Goal: Information Seeking & Learning: Learn about a topic

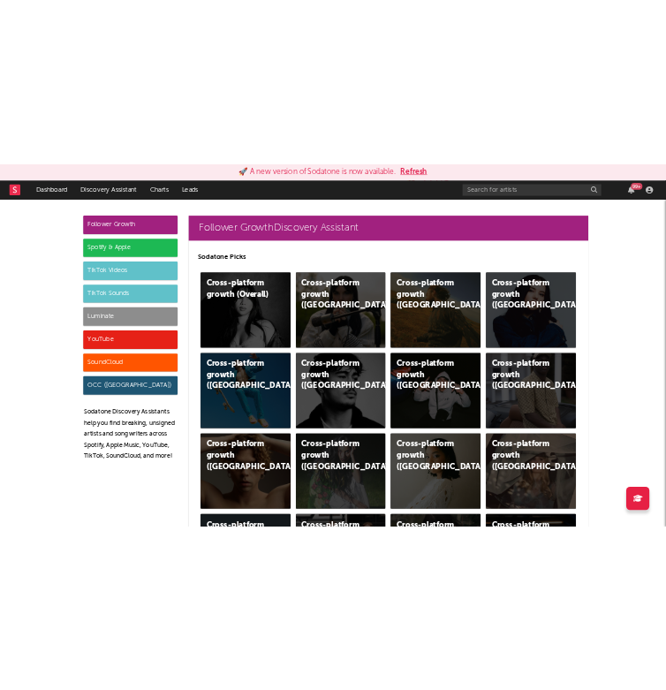
scroll to position [4355, 0]
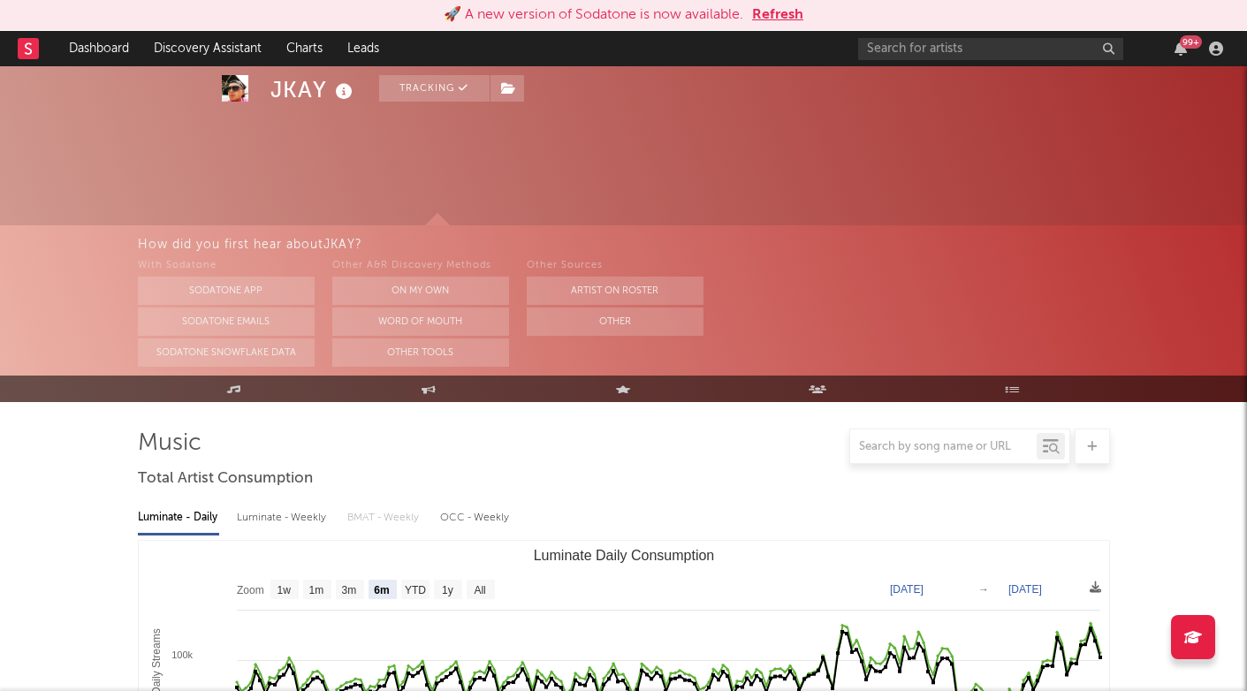
select select "6m"
select select "1w"
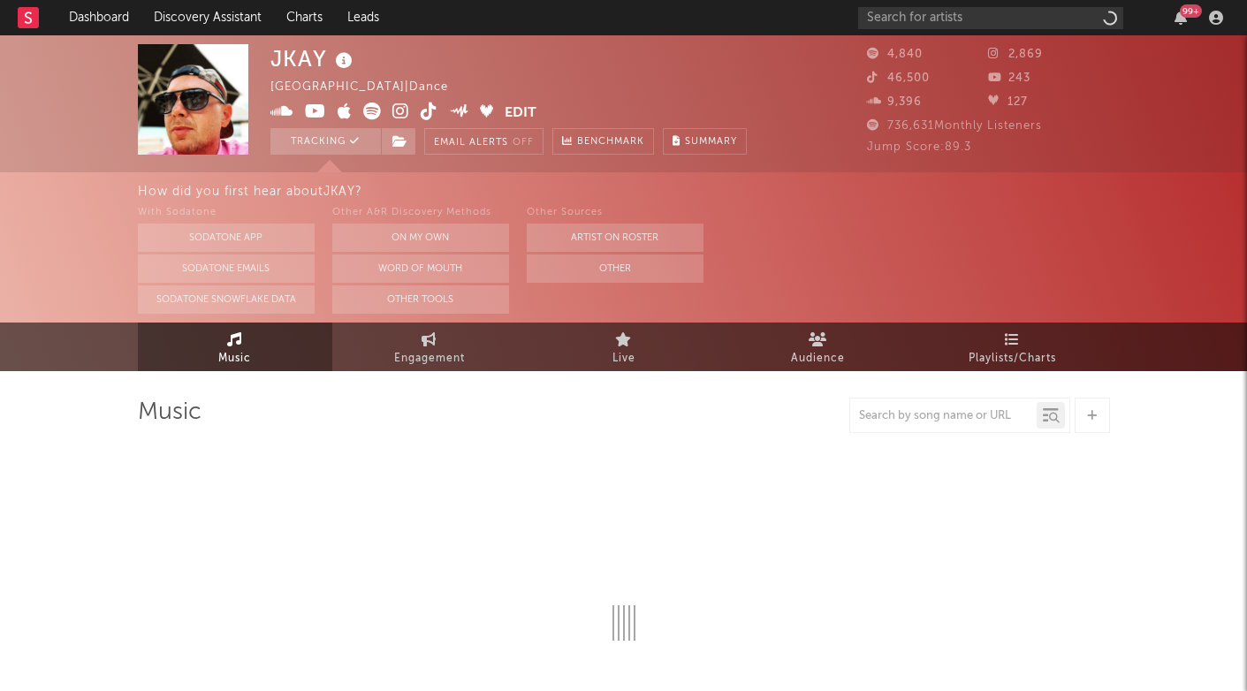
select select "6m"
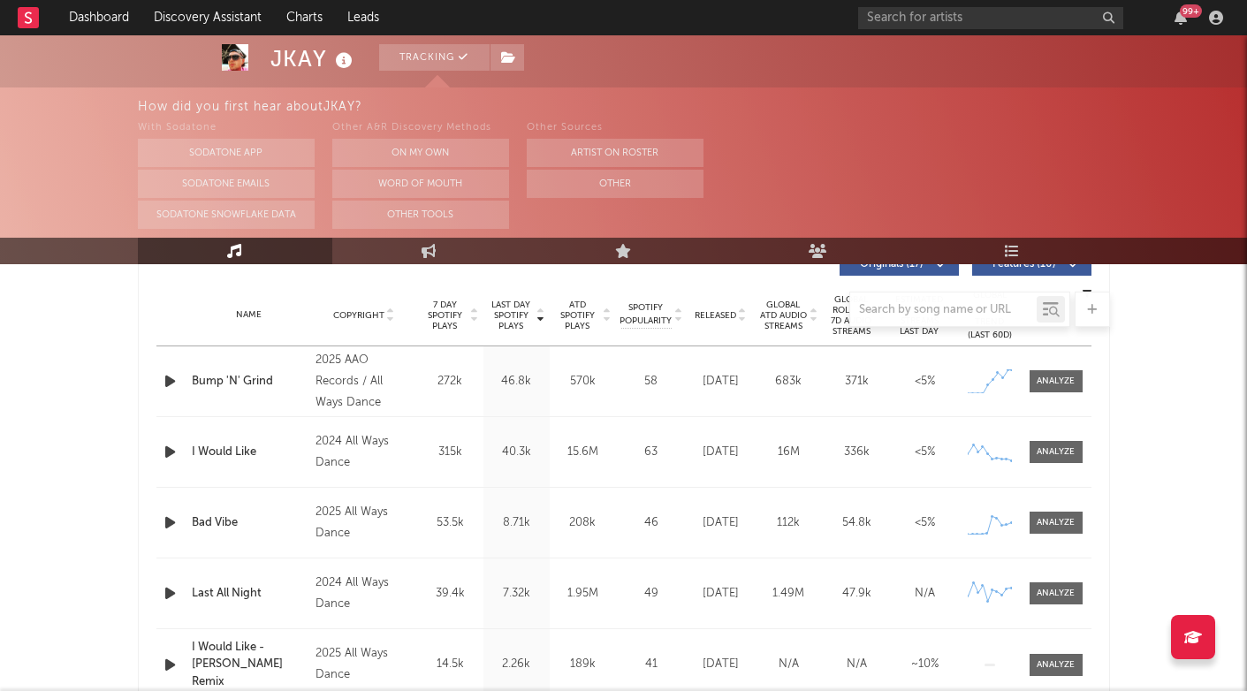
scroll to position [642, 0]
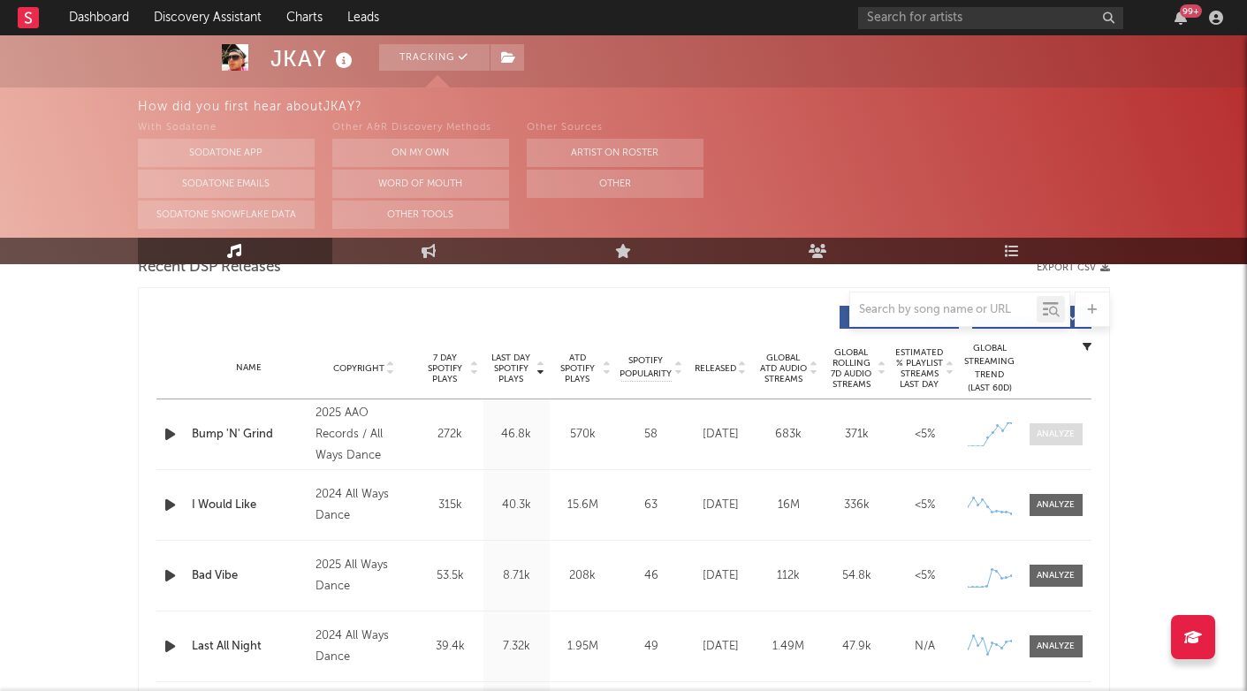
click at [1044, 429] on div at bounding box center [1055, 434] width 38 height 13
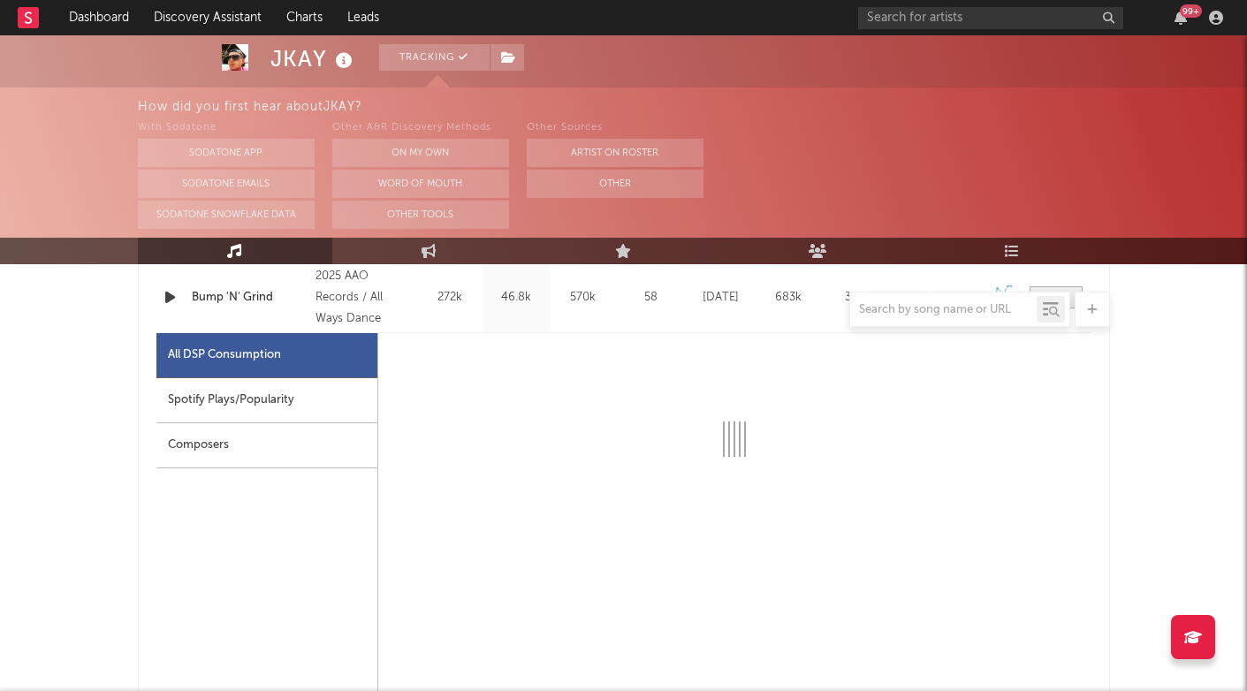
select select "1w"
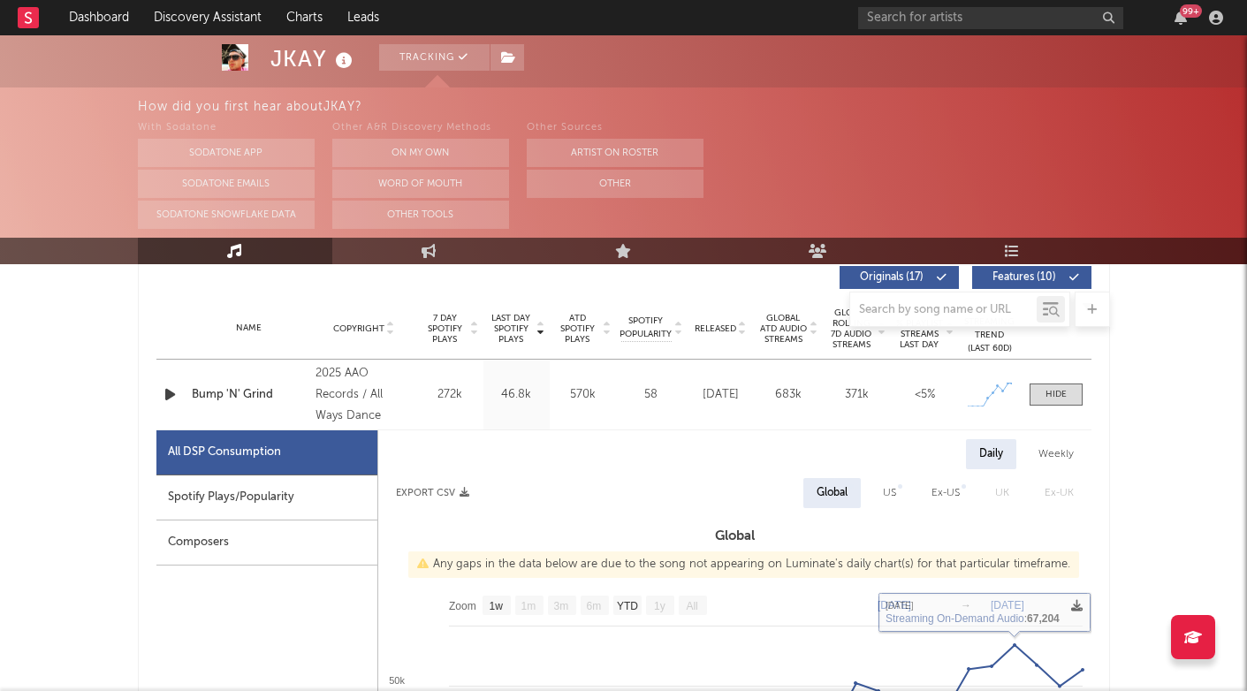
scroll to position [676, 0]
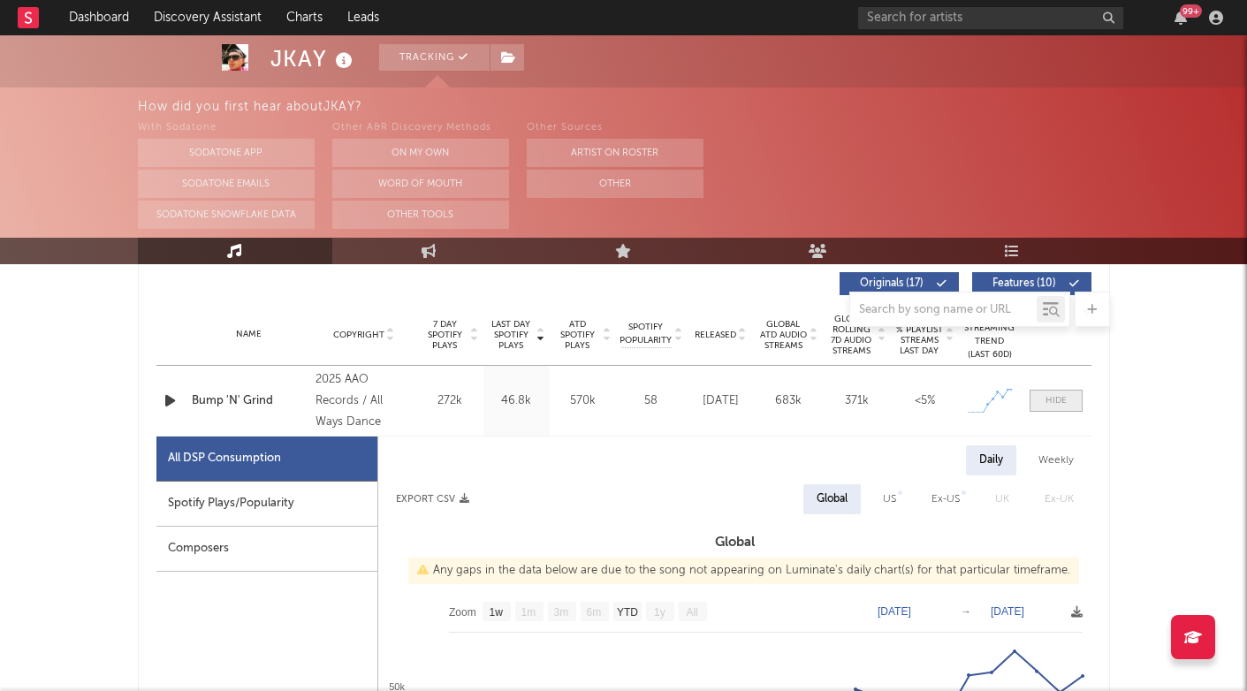
click at [1047, 402] on div at bounding box center [1055, 400] width 21 height 13
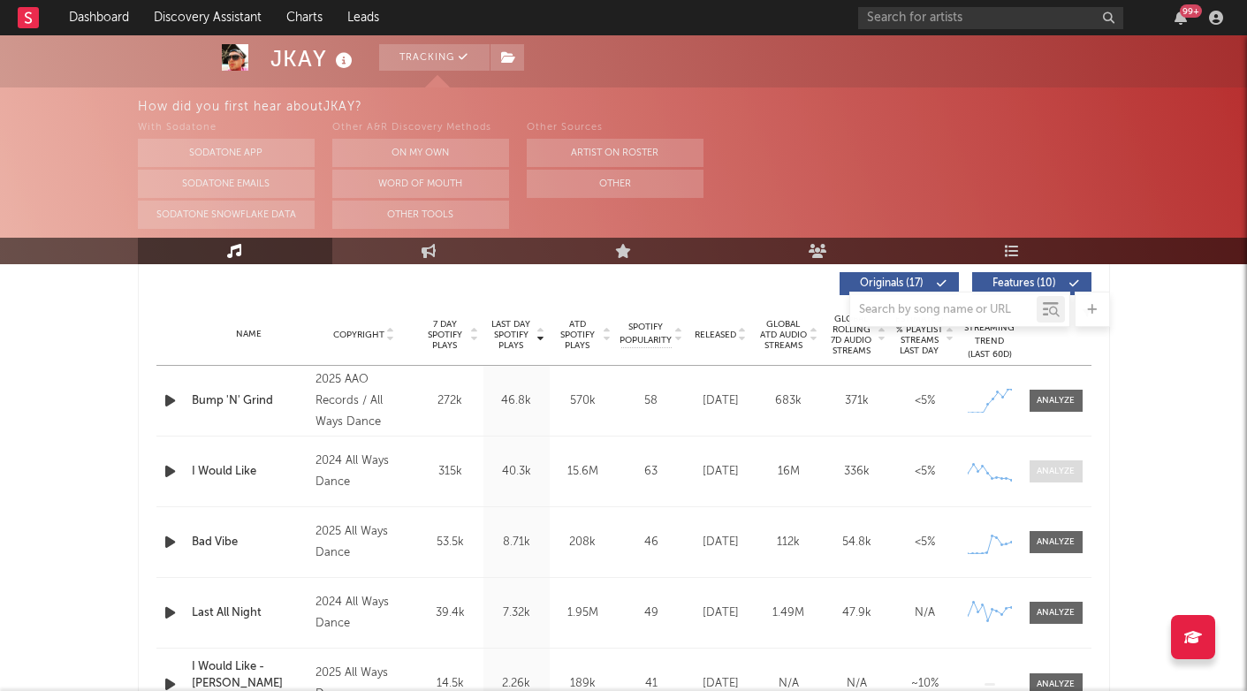
click at [1052, 469] on div at bounding box center [1055, 471] width 38 height 13
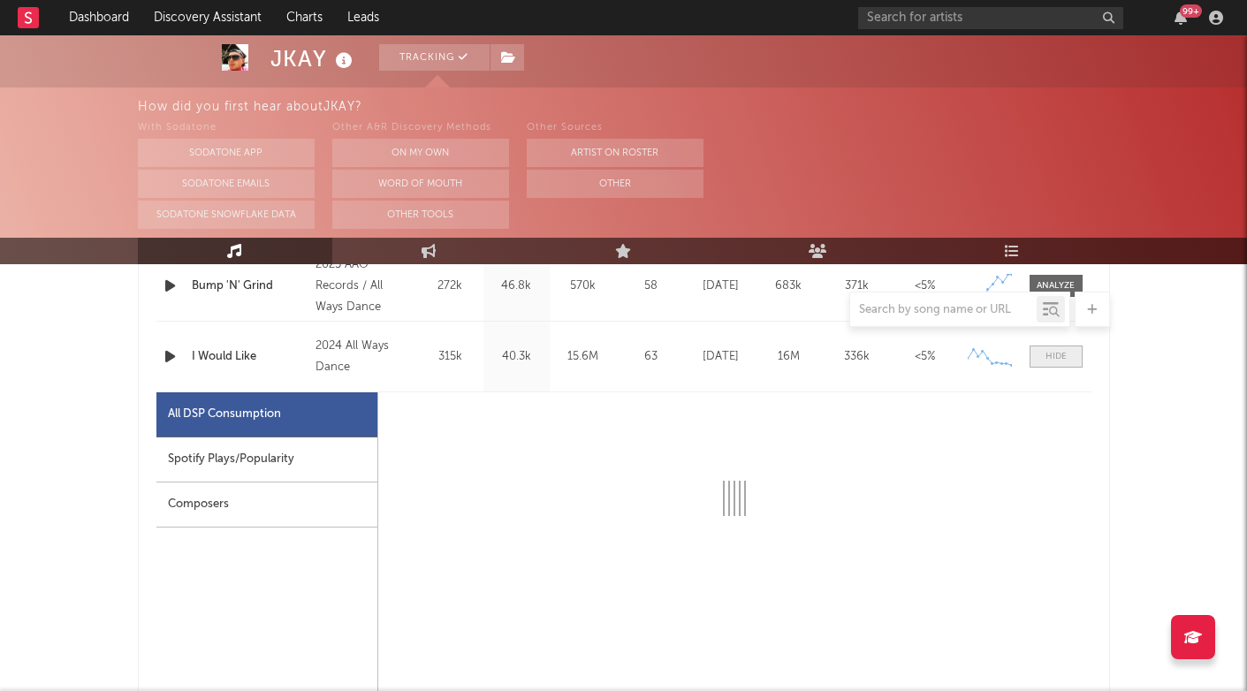
select select "6m"
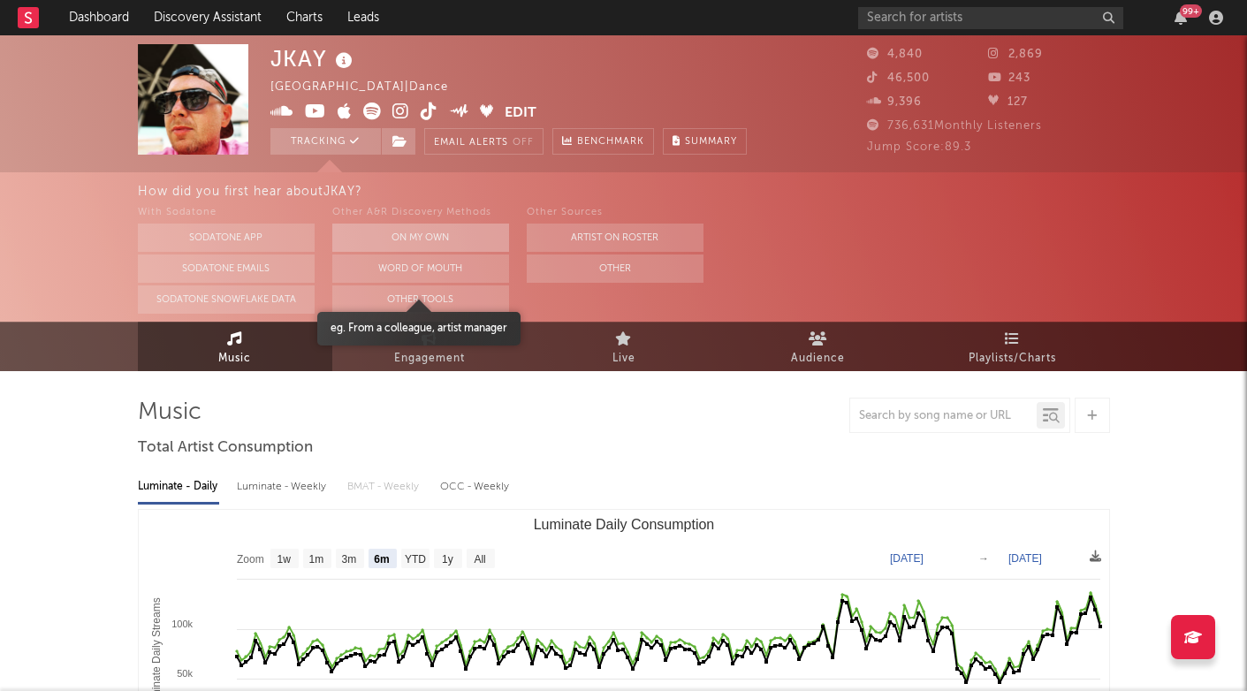
scroll to position [0, 0]
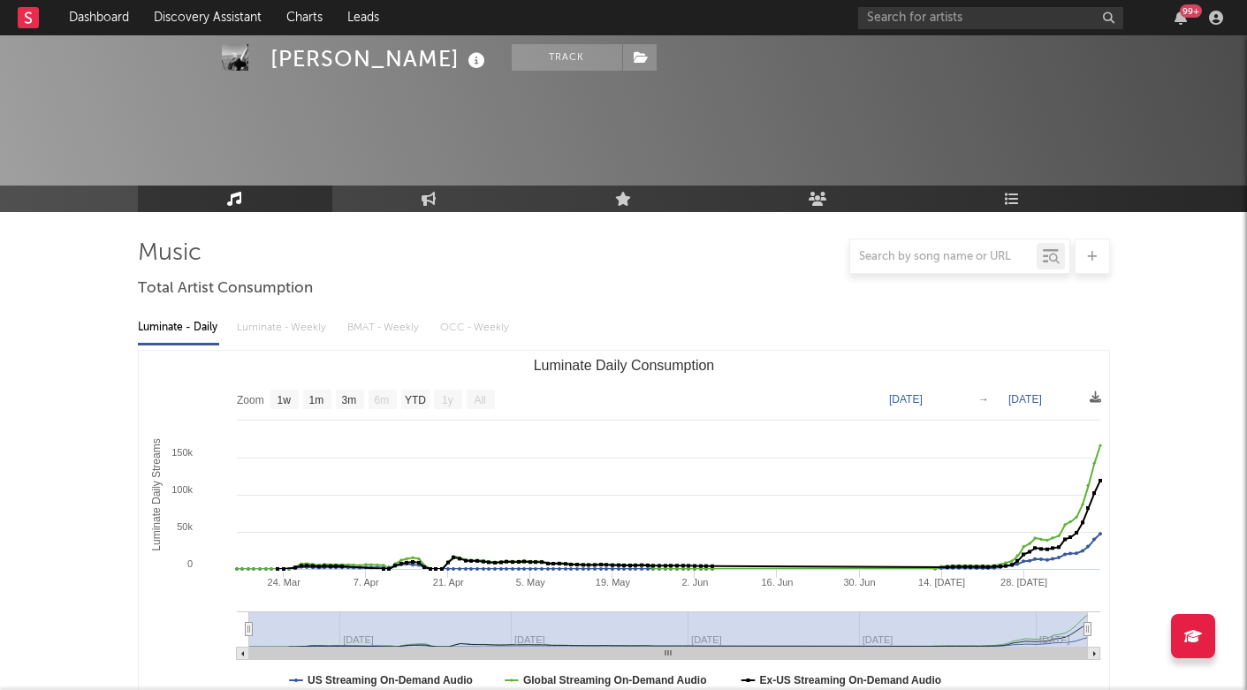
select select "1w"
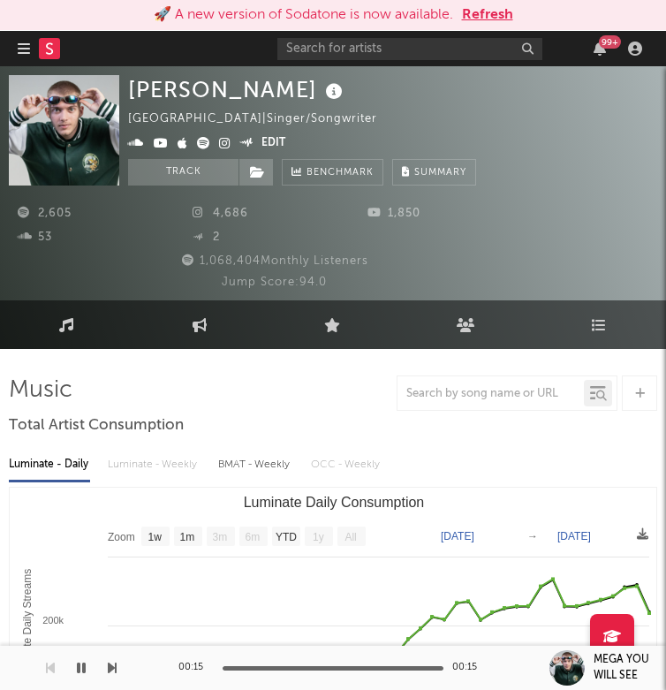
select select "1w"
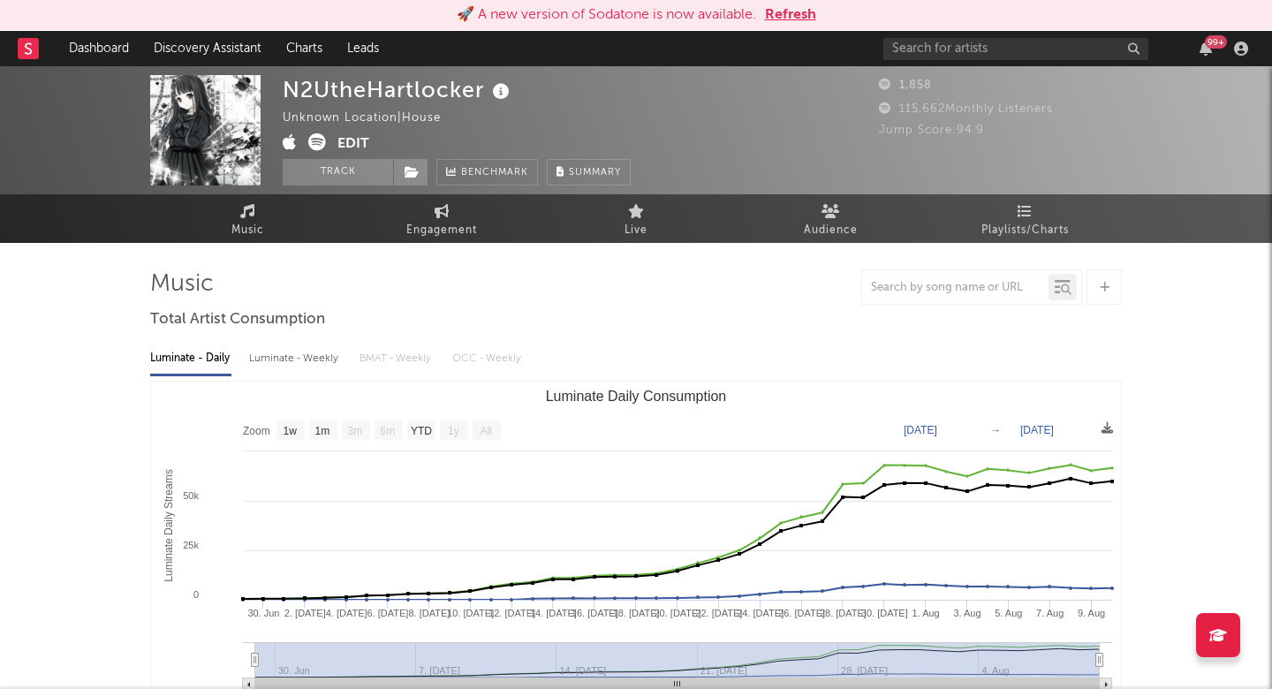
select select "1w"
